Goal: Task Accomplishment & Management: Manage account settings

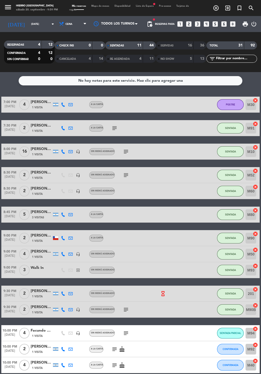
scroll to position [23, 0]
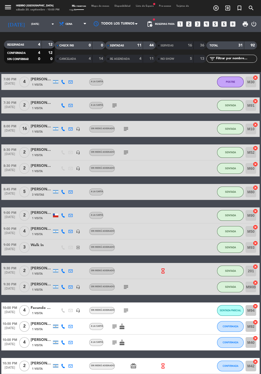
click at [125, 308] on icon "subject" at bounding box center [126, 310] width 6 height 6
click at [29, 27] on input "[DATE]" at bounding box center [46, 24] width 34 height 8
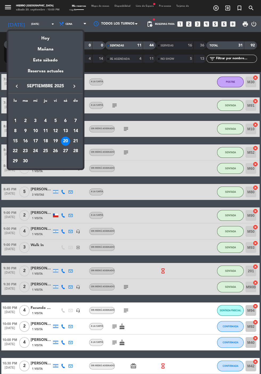
click at [75, 141] on div "21" at bounding box center [75, 141] width 9 height 9
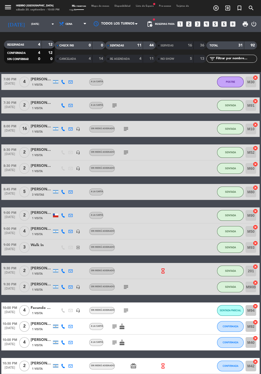
type input "[DATE]"
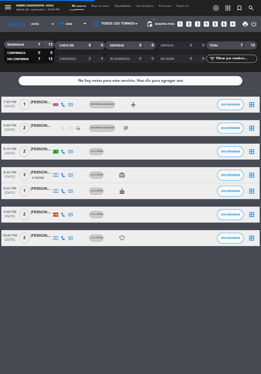
scroll to position [0, 0]
click at [59, 25] on icon at bounding box center [61, 23] width 5 height 5
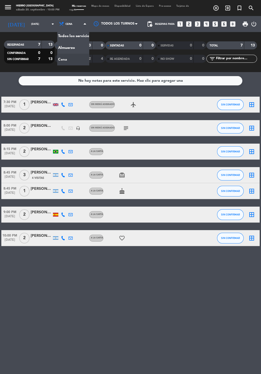
click at [58, 51] on div "menu Hierro [PERSON_NAME] [DATE] 20. septiembre - 10:00 PM Mis reservas Mapa de…" at bounding box center [130, 36] width 261 height 72
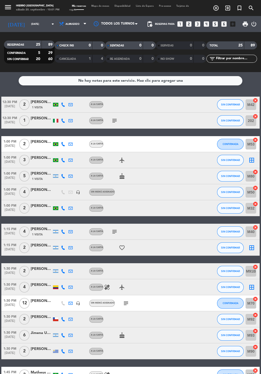
click at [98, 6] on span "Mapa de mesas" at bounding box center [100, 6] width 23 height 2
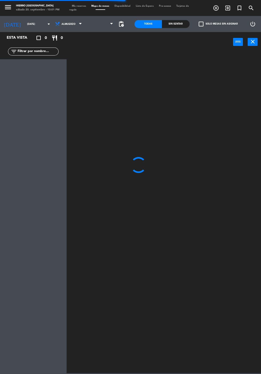
click at [121, 25] on span "pending_actions" at bounding box center [121, 24] width 6 height 6
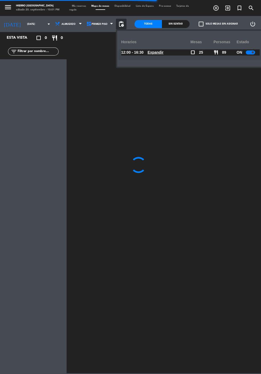
click at [250, 53] on div at bounding box center [250, 52] width 9 height 4
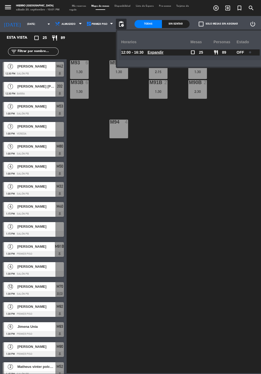
click at [73, 6] on span "Mis reservas" at bounding box center [78, 6] width 19 height 2
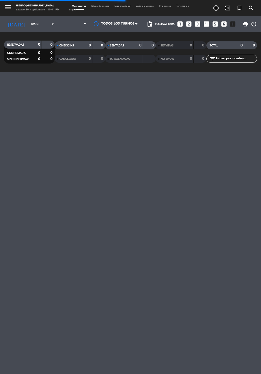
click at [29, 27] on input "[DATE]" at bounding box center [46, 24] width 34 height 8
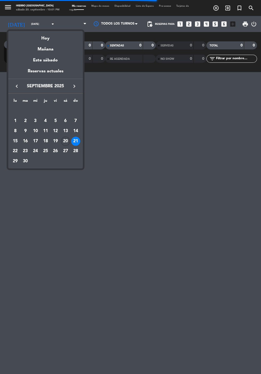
click at [40, 39] on div "Hoy" at bounding box center [45, 36] width 75 height 11
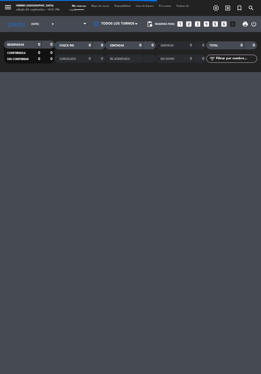
type input "[DATE]"
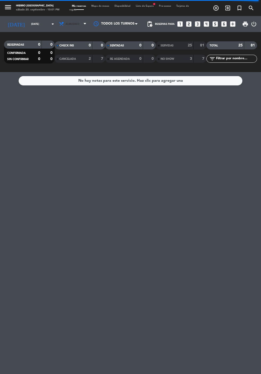
click at [66, 24] on span "Almuerzo" at bounding box center [73, 24] width 14 height 3
click at [60, 61] on div "menu Hierro [PERSON_NAME] [DATE] 20. septiembre - 10:01 PM Mis reservas Mapa de…" at bounding box center [130, 36] width 261 height 72
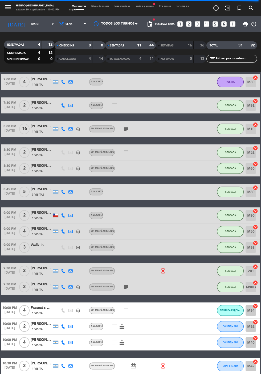
click at [124, 309] on icon "subject" at bounding box center [126, 310] width 6 height 6
click at [113, 341] on icon "subject" at bounding box center [114, 342] width 6 height 6
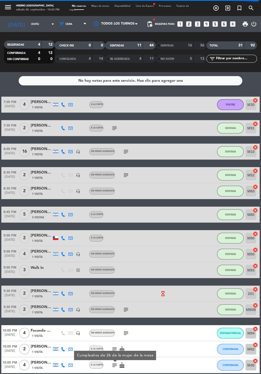
scroll to position [23, 0]
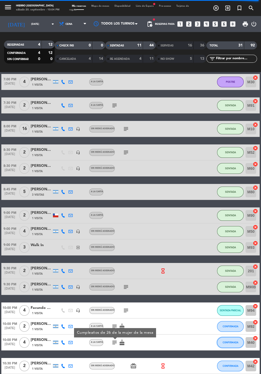
click at [230, 343] on span "CONFIRMADA" at bounding box center [231, 342] width 16 height 3
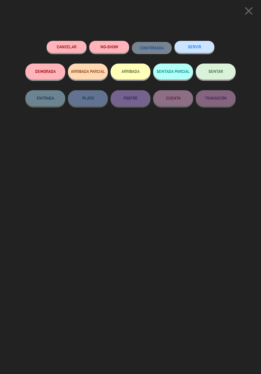
click at [214, 74] on span "SENTAR" at bounding box center [216, 71] width 14 height 5
